Goal: Task Accomplishment & Management: Use online tool/utility

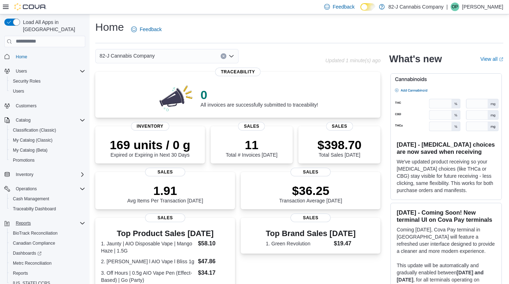
click at [20, 221] on span "Reports" at bounding box center [23, 224] width 15 height 6
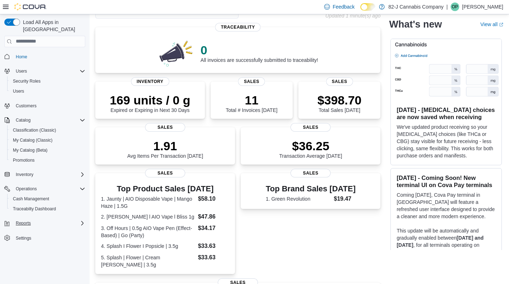
scroll to position [72, 0]
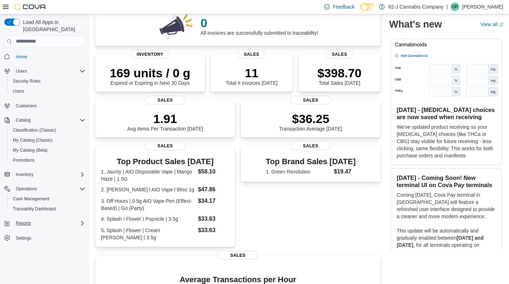
click at [20, 221] on span "Reports" at bounding box center [23, 224] width 15 height 6
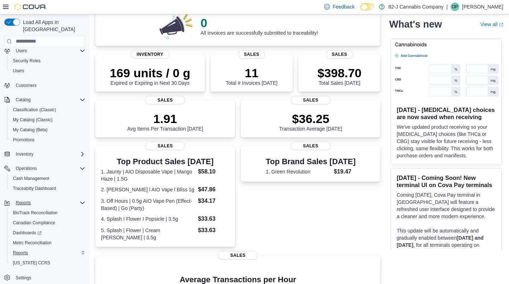
scroll to position [20, 0]
click at [21, 250] on span "Reports" at bounding box center [20, 253] width 15 height 6
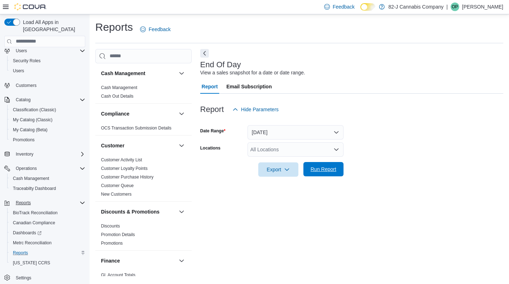
click at [342, 167] on button "Run Report" at bounding box center [323, 169] width 40 height 14
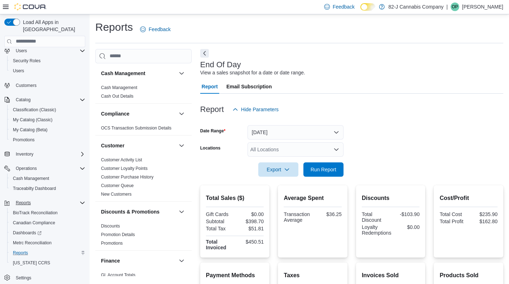
click at [292, 131] on button "[DATE]" at bounding box center [296, 132] width 96 height 14
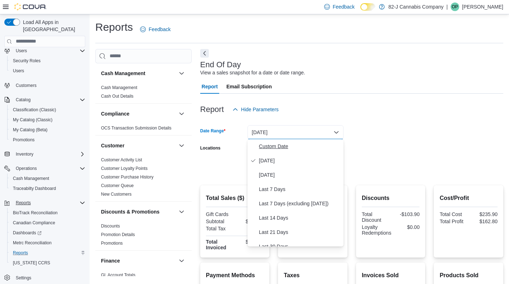
click at [277, 148] on span "Custom Date" at bounding box center [300, 146] width 82 height 9
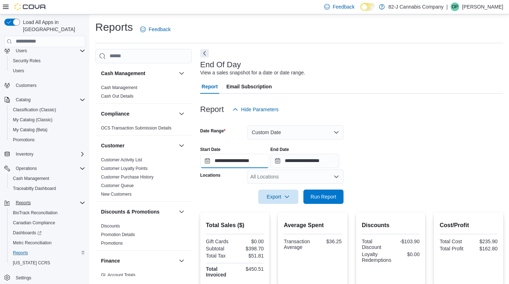
click at [239, 163] on input "**********" at bounding box center [234, 161] width 69 height 14
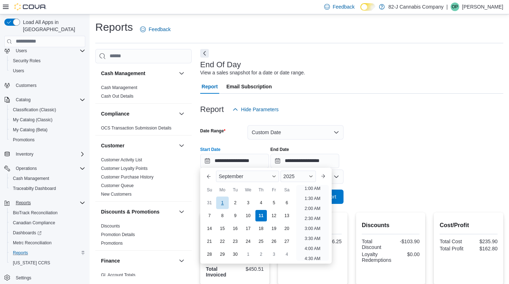
click at [223, 198] on div "1" at bounding box center [222, 203] width 13 height 13
type input "**********"
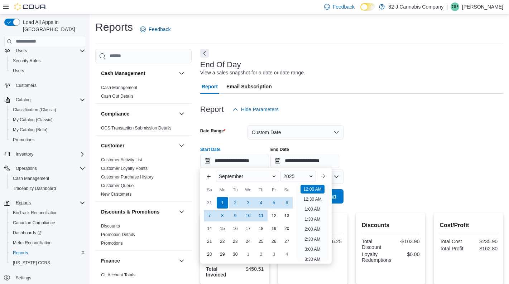
click at [340, 195] on button "Run Report" at bounding box center [323, 197] width 40 height 14
